Goal: Transaction & Acquisition: Purchase product/service

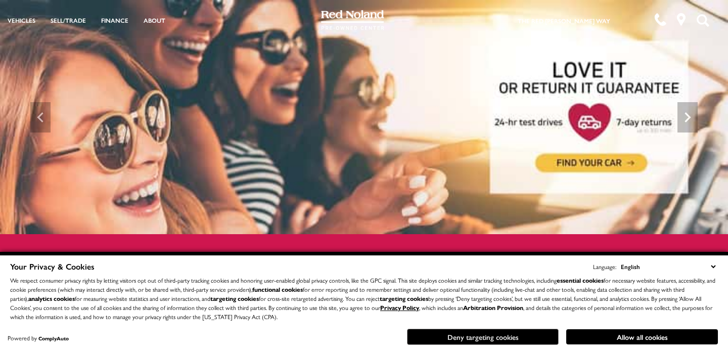
click at [472, 335] on button "Deny targeting cookies" at bounding box center [483, 337] width 152 height 16
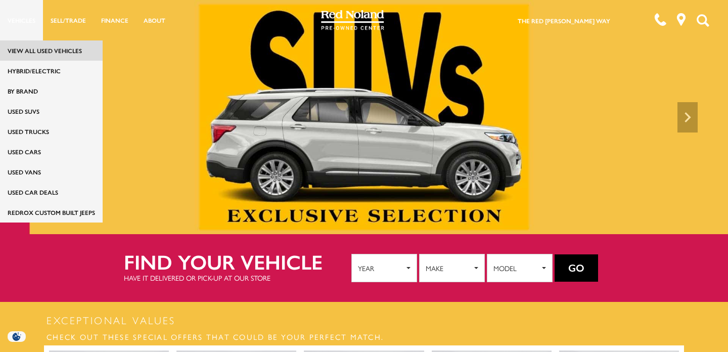
click at [36, 46] on link "View All Used Vehicles" at bounding box center [51, 50] width 103 height 20
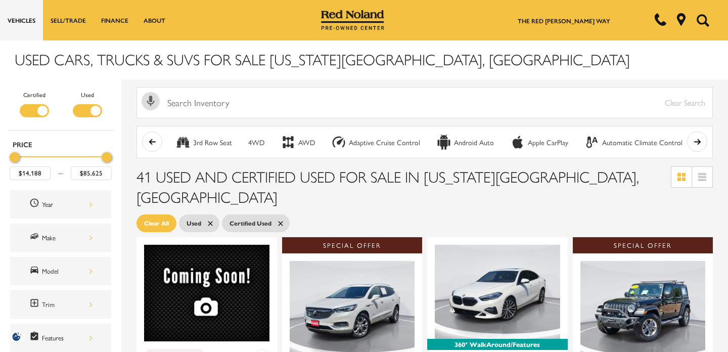
click at [684, 178] on icon at bounding box center [684, 180] width 4 height 4
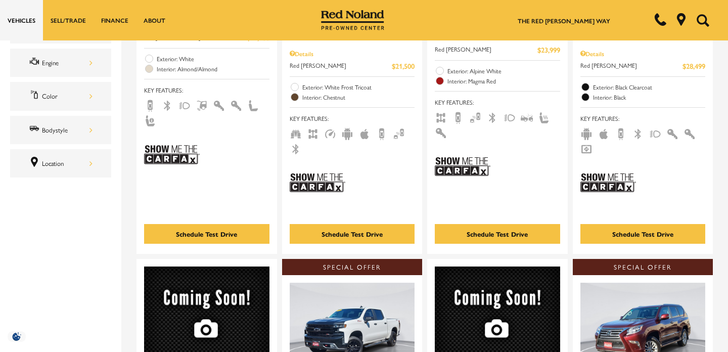
scroll to position [409, 0]
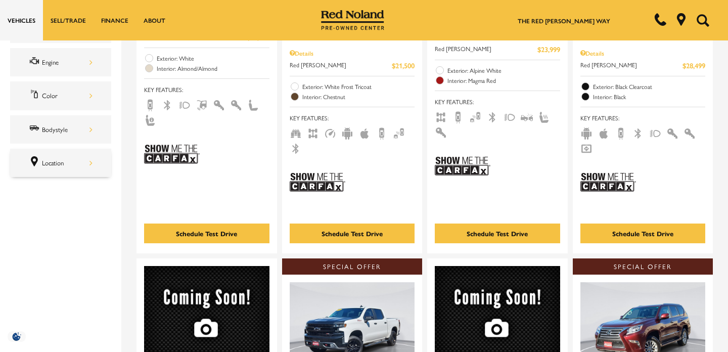
click at [60, 165] on div "Location" at bounding box center [67, 162] width 51 height 11
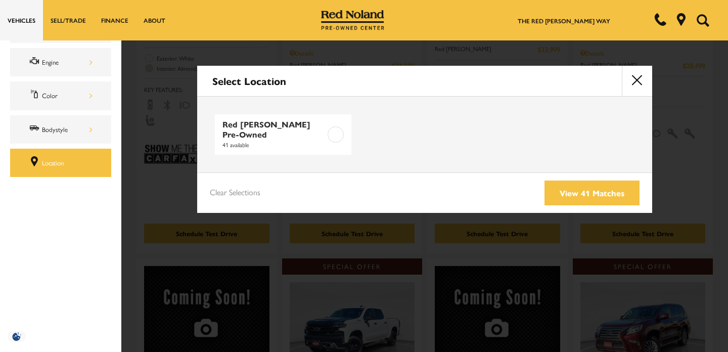
click at [639, 82] on button "close" at bounding box center [637, 81] width 30 height 30
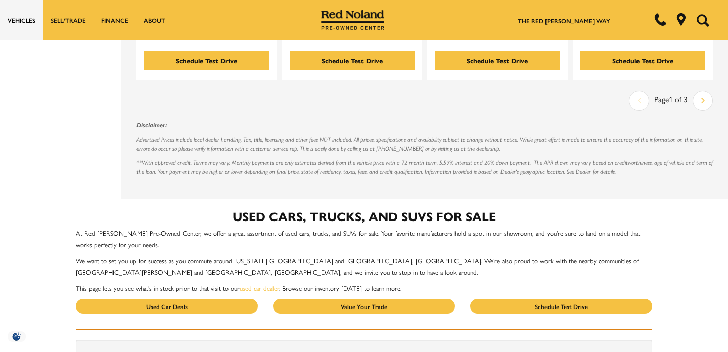
scroll to position [2328, 0]
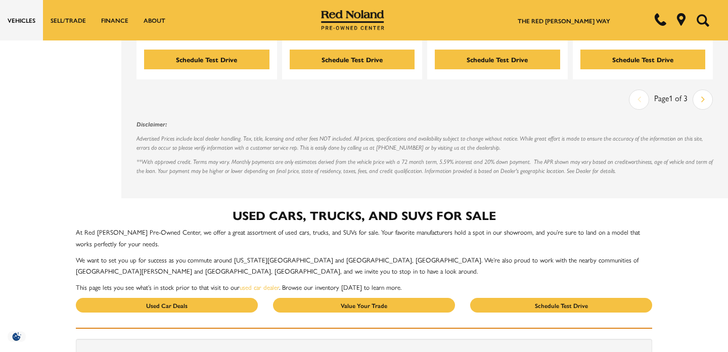
click at [696, 91] on link "Next" at bounding box center [703, 99] width 19 height 17
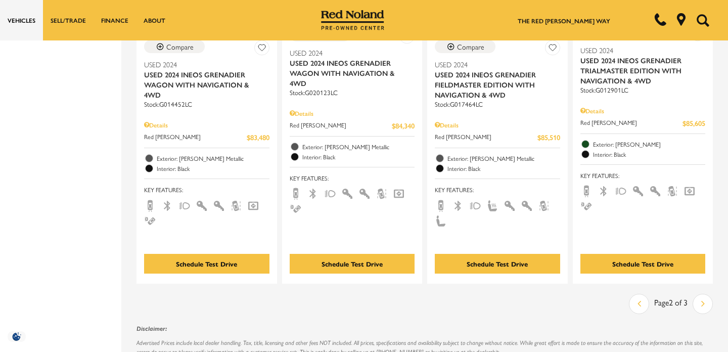
scroll to position [2097, 0]
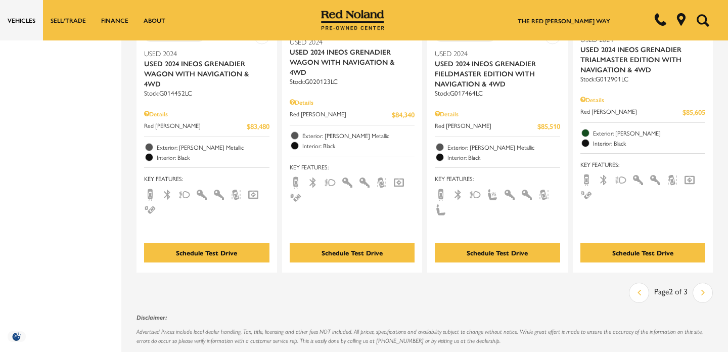
click at [705, 284] on icon "next page" at bounding box center [704, 292] width 4 height 16
